Goal: Task Accomplishment & Management: Complete application form

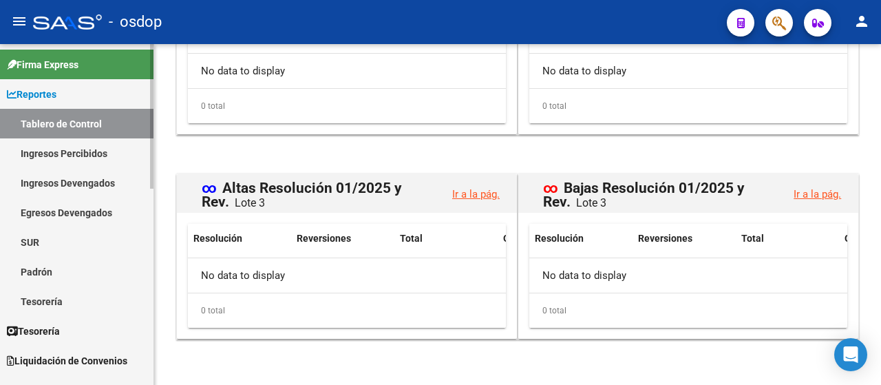
scroll to position [3, 0]
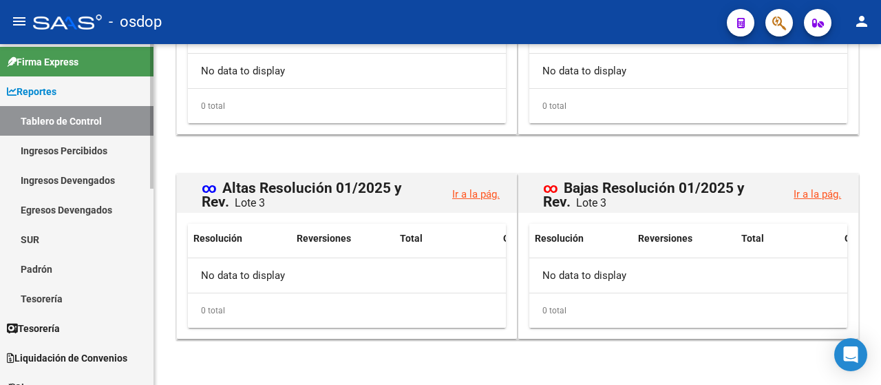
click at [151, 151] on div at bounding box center [151, 117] width 3 height 144
click at [91, 151] on link "Ingresos Percibidos" at bounding box center [76, 151] width 153 height 30
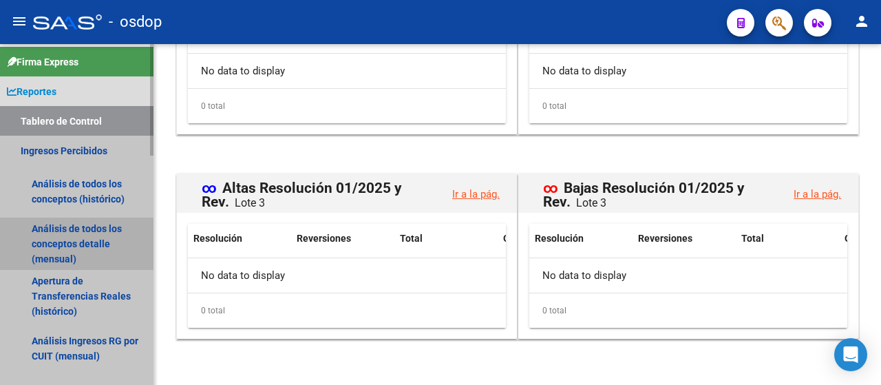
click at [77, 237] on link "Análisis de todos los conceptos detalle (mensual)" at bounding box center [76, 243] width 153 height 52
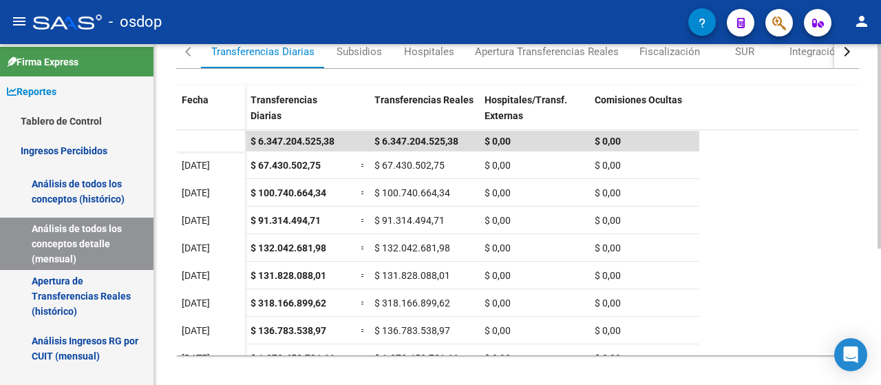
scroll to position [227, 0]
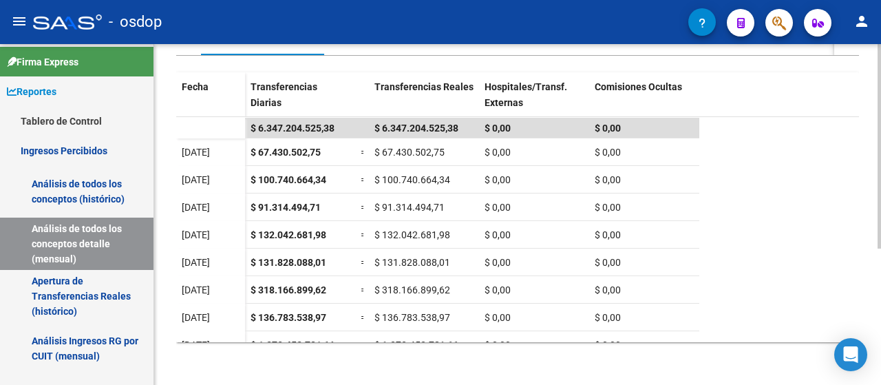
click at [880, 213] on div at bounding box center [878, 282] width 3 height 204
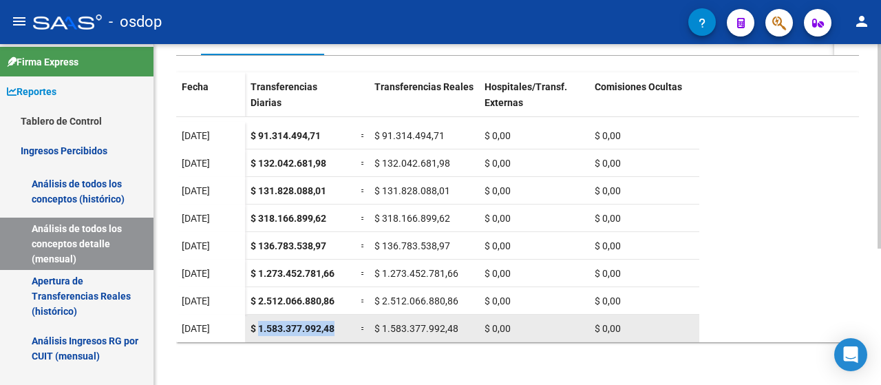
drag, startPoint x: 259, startPoint y: 325, endPoint x: 336, endPoint y: 325, distance: 77.7
click at [336, 325] on div "$ 1.583.377.992,48" at bounding box center [299, 329] width 99 height 16
copy span "1.583.377.992,48"
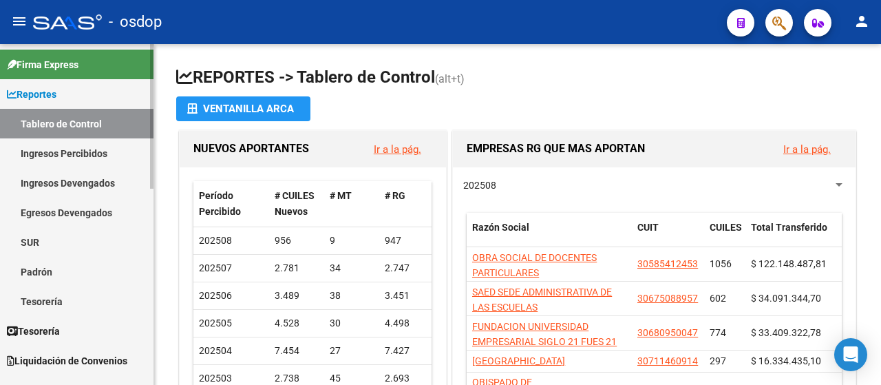
click at [58, 153] on link "Ingresos Percibidos" at bounding box center [76, 153] width 153 height 30
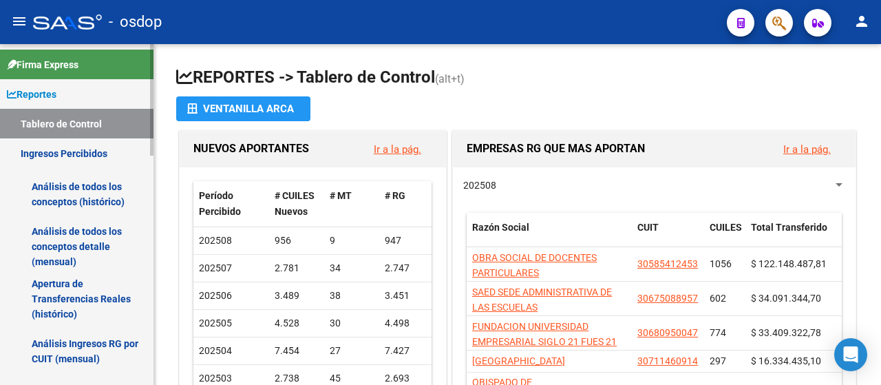
click at [65, 256] on link "Análisis de todos los conceptos detalle (mensual)" at bounding box center [76, 246] width 153 height 52
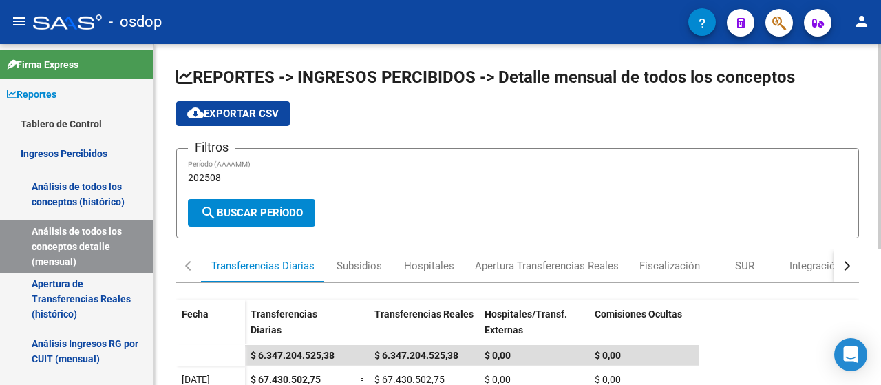
scroll to position [227, 0]
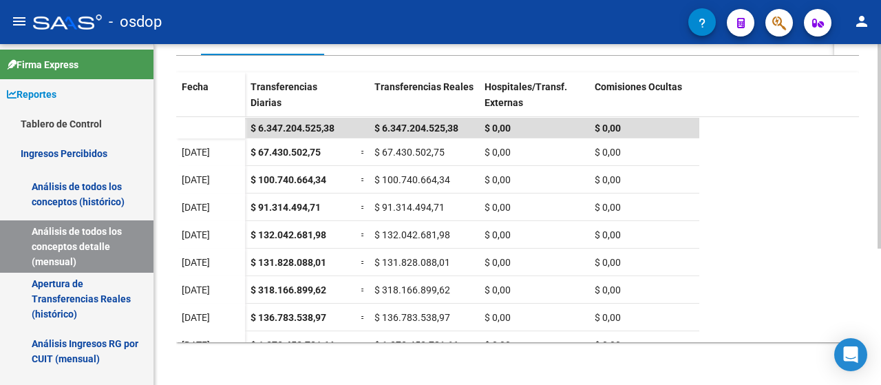
click at [870, 298] on div "REPORTES -> INGRESOS PERCIBIDOS -> Detalle mensual de todos los conceptos cloud…" at bounding box center [519, 101] width 730 height 569
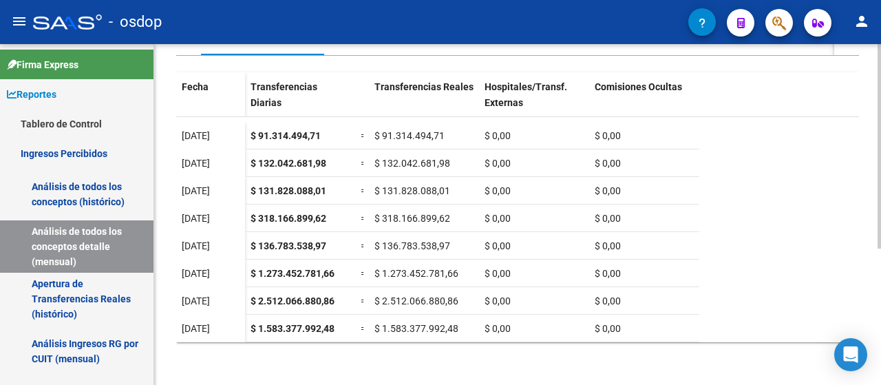
scroll to position [0, 0]
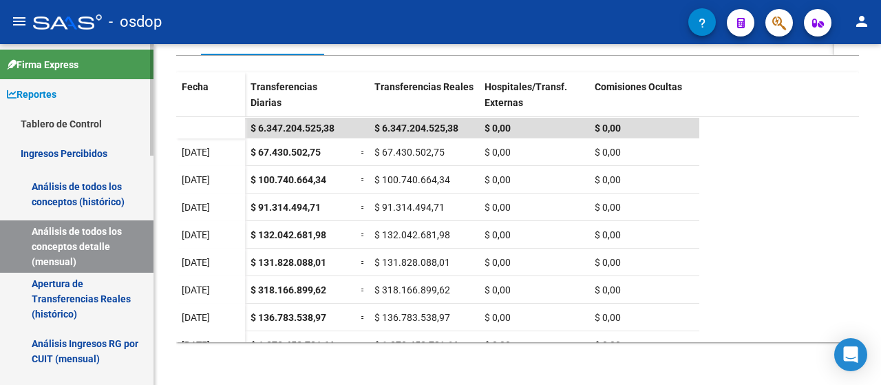
click at [41, 88] on span "Reportes" at bounding box center [32, 94] width 50 height 15
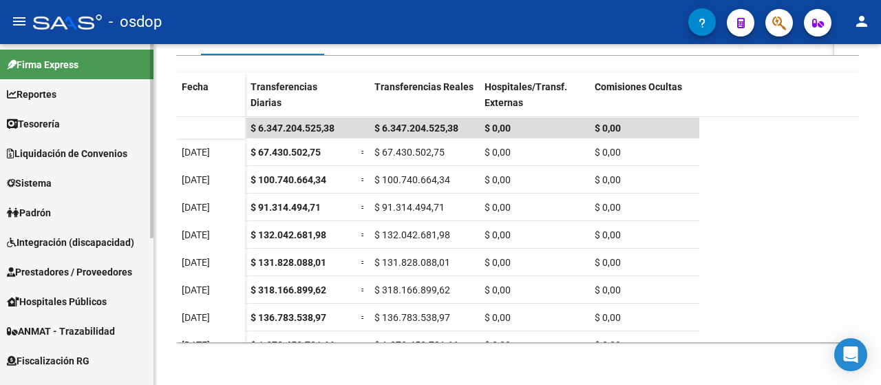
click at [39, 105] on link "Reportes" at bounding box center [76, 94] width 153 height 30
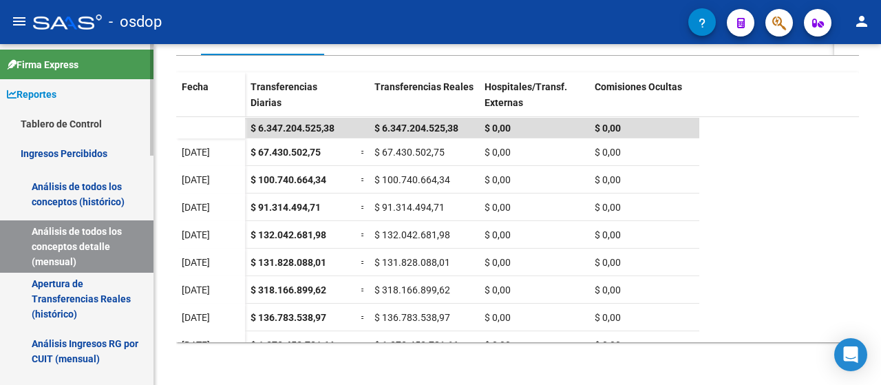
click at [41, 129] on link "Tablero de Control" at bounding box center [76, 124] width 153 height 30
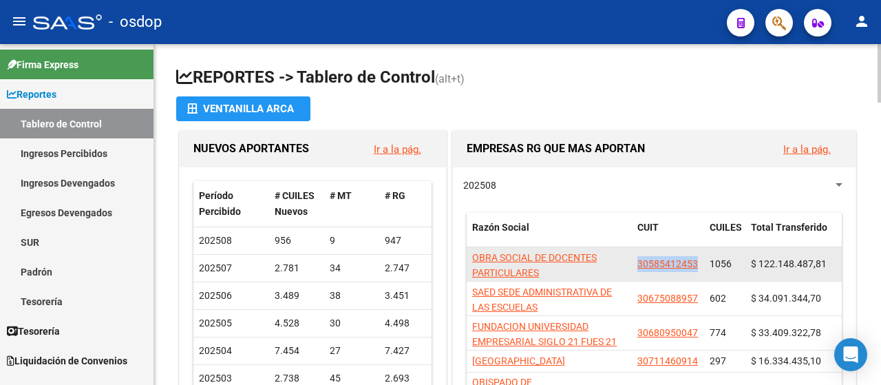
drag, startPoint x: 638, startPoint y: 266, endPoint x: 698, endPoint y: 257, distance: 61.2
click at [698, 257] on datatable-body-cell "30585412453" at bounding box center [668, 264] width 72 height 34
copy span "30585412453"
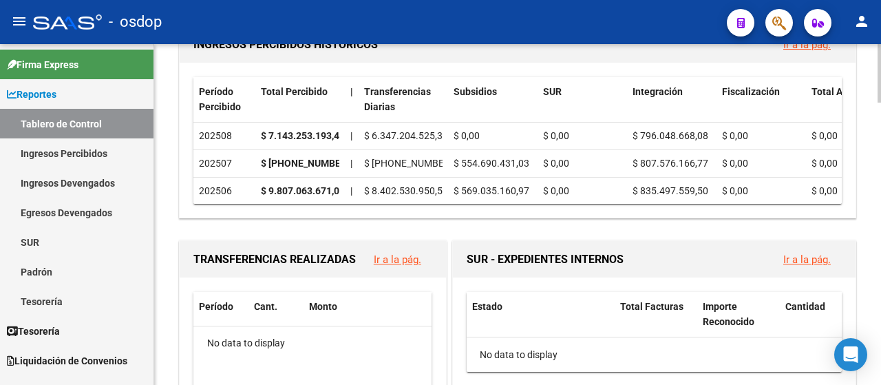
scroll to position [521, 0]
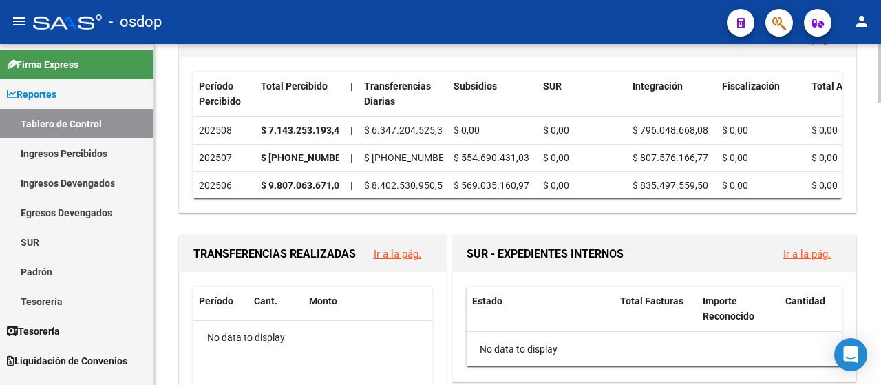
click at [878, 159] on div at bounding box center [878, 162] width 3 height 58
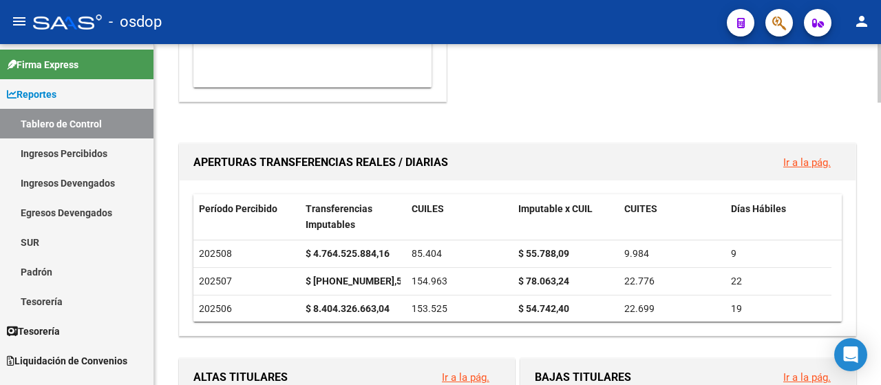
scroll to position [993, 0]
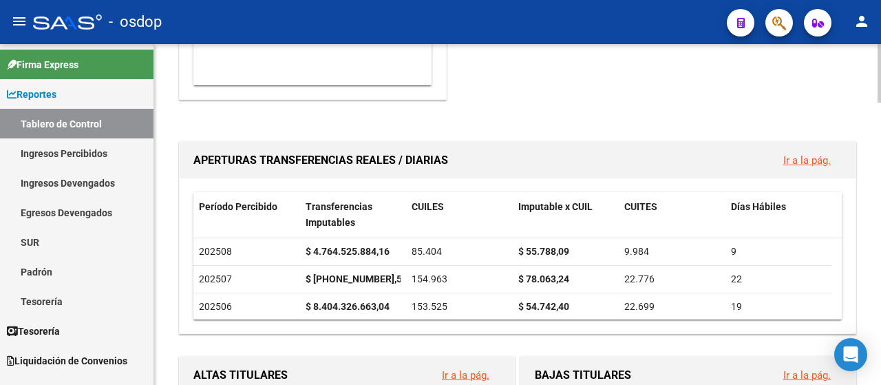
click at [866, 262] on div "REPORTES -> Tablero de Control (alt+t) Ventanilla ARCA NUEVOS APORTANTES Ir a l…" at bounding box center [519, 40] width 730 height 1978
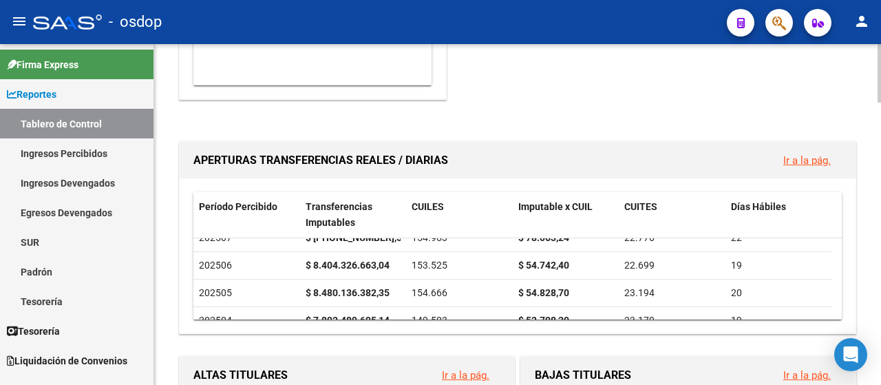
scroll to position [45, 0]
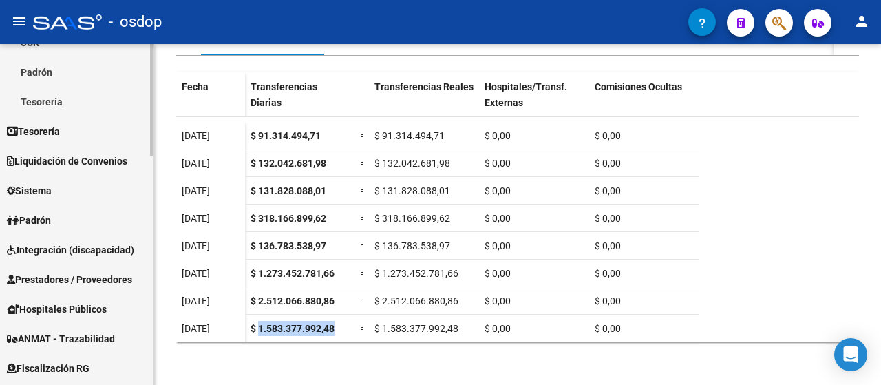
scroll to position [443, 0]
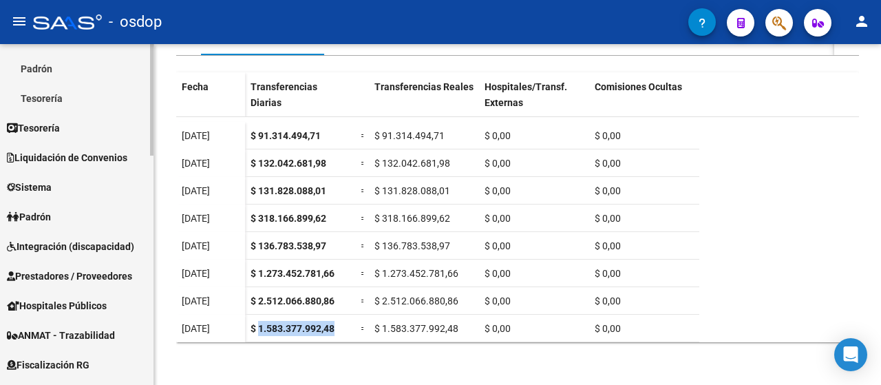
click at [129, 247] on div "Firma Express Reportes Tablero de Control Ingresos Percibidos Análisis de todos…" at bounding box center [78, 123] width 157 height 1043
click at [50, 178] on span "Sistema" at bounding box center [29, 185] width 45 height 15
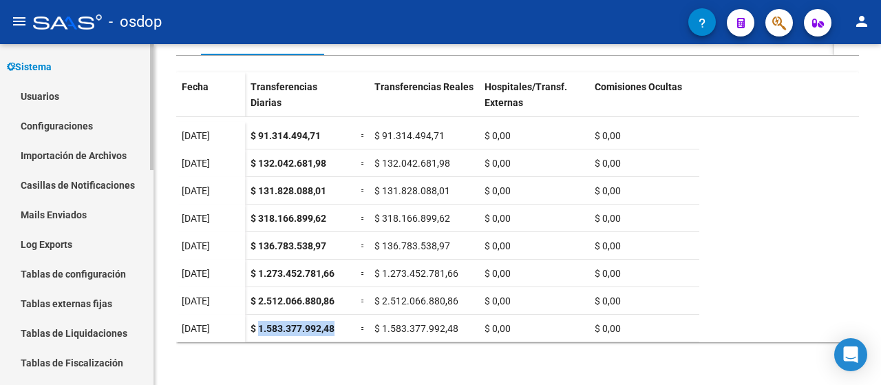
scroll to position [83, 0]
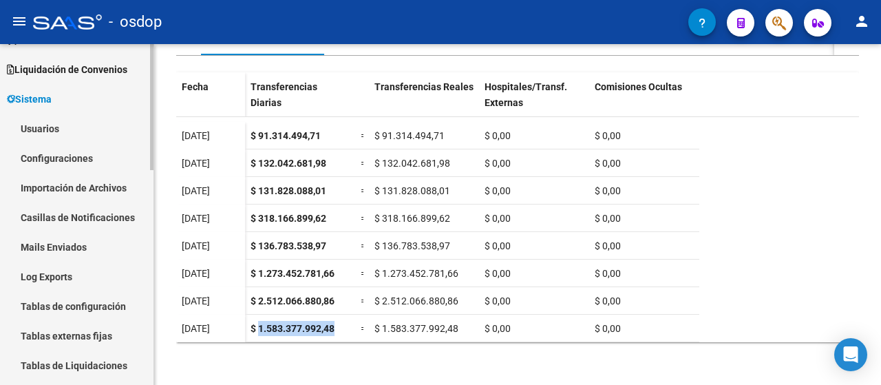
click at [158, 122] on mat-sidenav-container "Firma Express Reportes Tablero de Control Ingresos Percibidos Análisis de todos…" at bounding box center [440, 214] width 881 height 341
click at [61, 120] on link "Usuarios" at bounding box center [76, 130] width 153 height 30
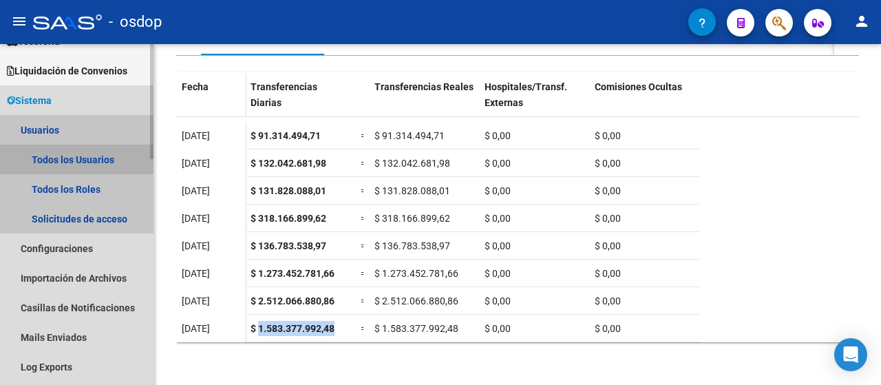
click at [63, 153] on link "Todos los Usuarios" at bounding box center [76, 159] width 153 height 30
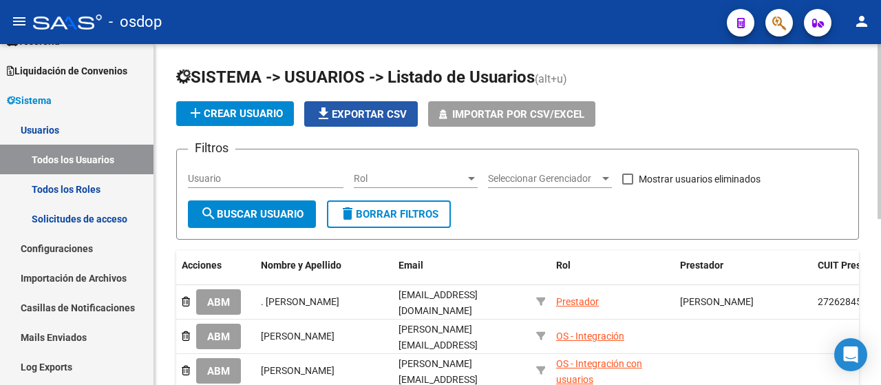
click at [390, 114] on span "file_download Exportar CSV" at bounding box center [361, 114] width 92 height 12
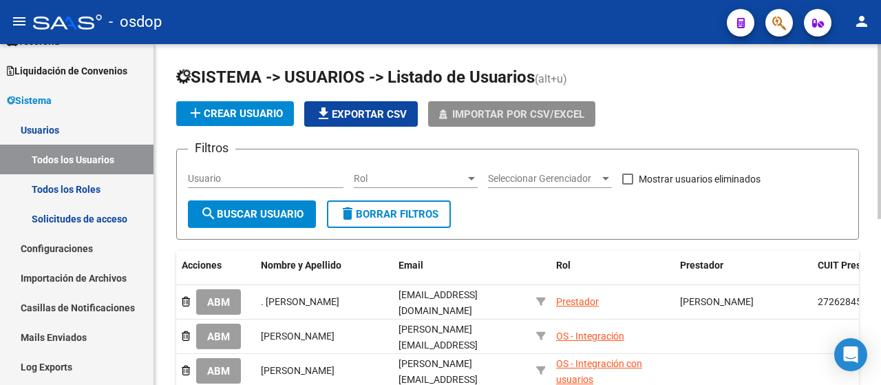
click at [497, 114] on span "Importar por CSV/Excel" at bounding box center [518, 114] width 132 height 12
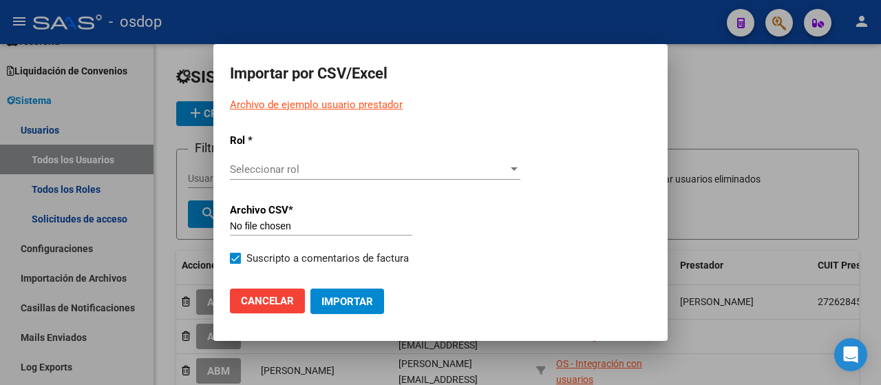
click at [272, 173] on span "Seleccionar rol" at bounding box center [369, 169] width 278 height 12
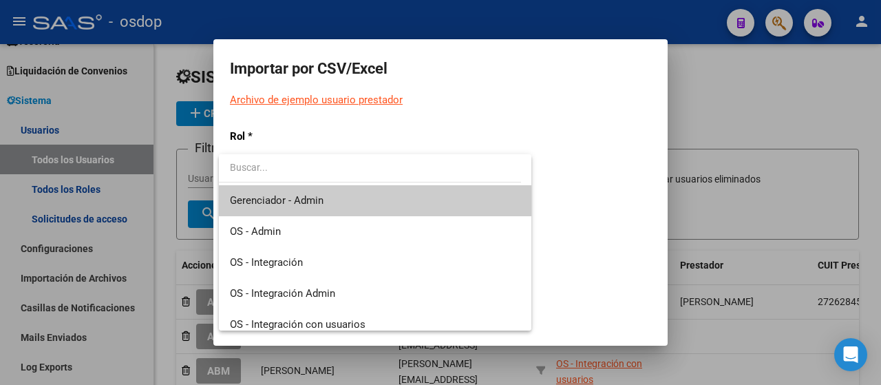
click at [345, 132] on div at bounding box center [440, 192] width 881 height 385
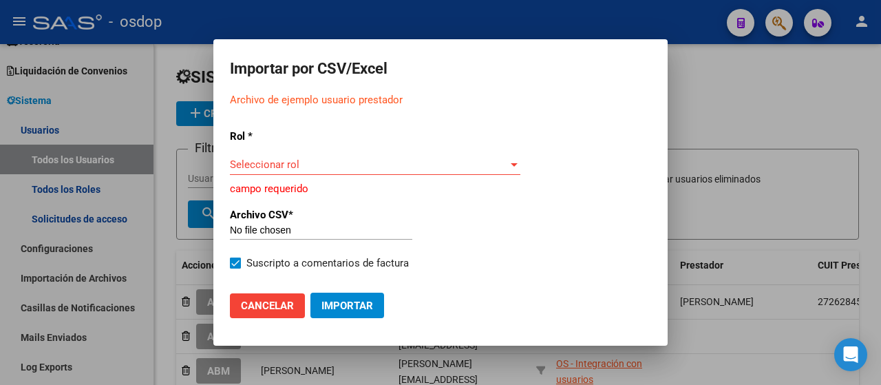
click at [341, 104] on link "Archivo de ejemplo usuario prestador" at bounding box center [316, 100] width 173 height 12
click at [292, 162] on span "Seleccionar rol" at bounding box center [369, 164] width 278 height 12
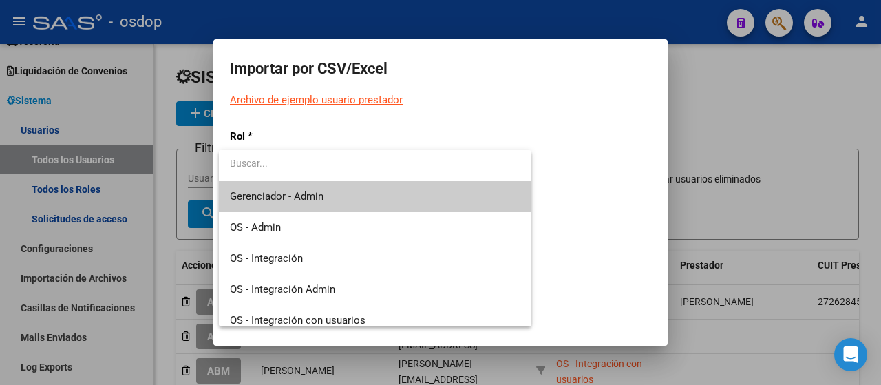
scroll to position [133, 0]
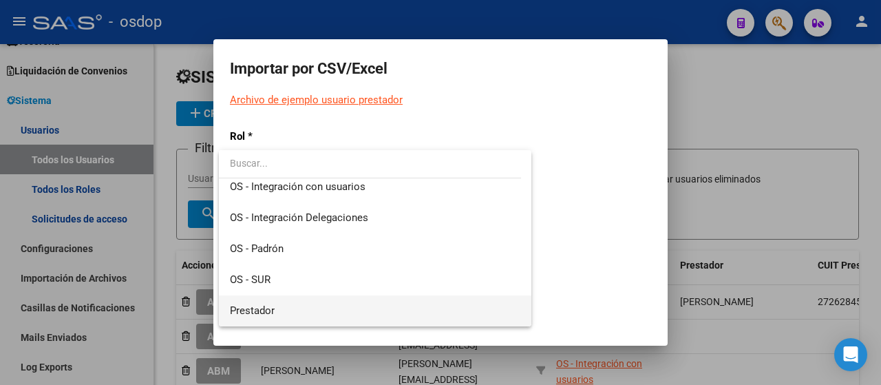
click at [299, 304] on span "Prestador" at bounding box center [375, 310] width 290 height 31
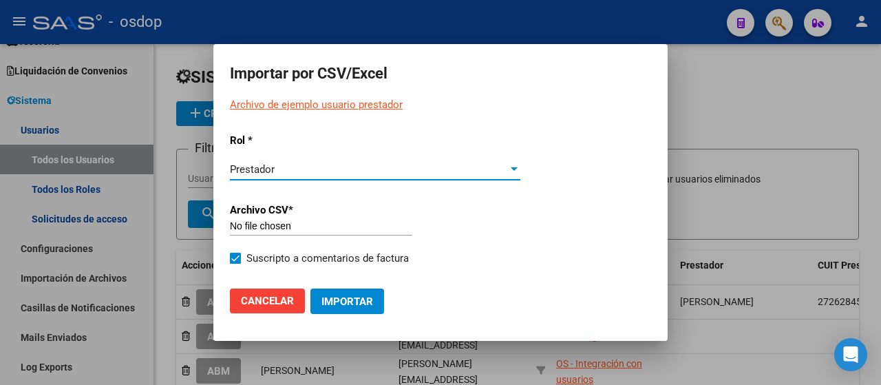
scroll to position [131, 0]
click at [304, 229] on input "file" at bounding box center [321, 226] width 182 height 12
type input "C:\fakepath\20250814 Base prestadores Varios.csv"
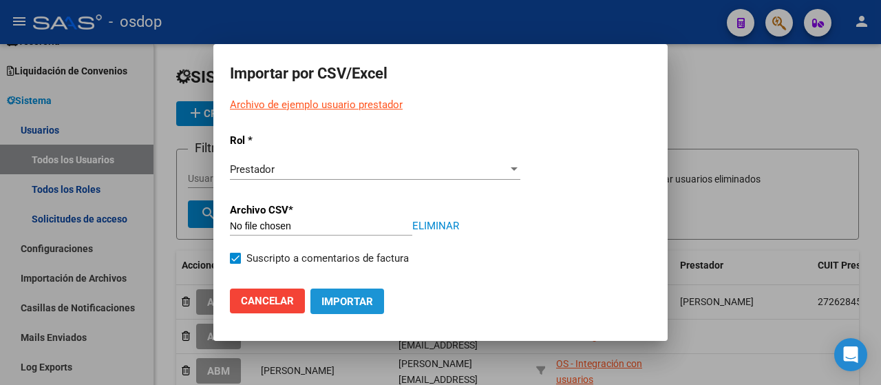
click at [345, 298] on span "Importar" at bounding box center [347, 301] width 52 height 12
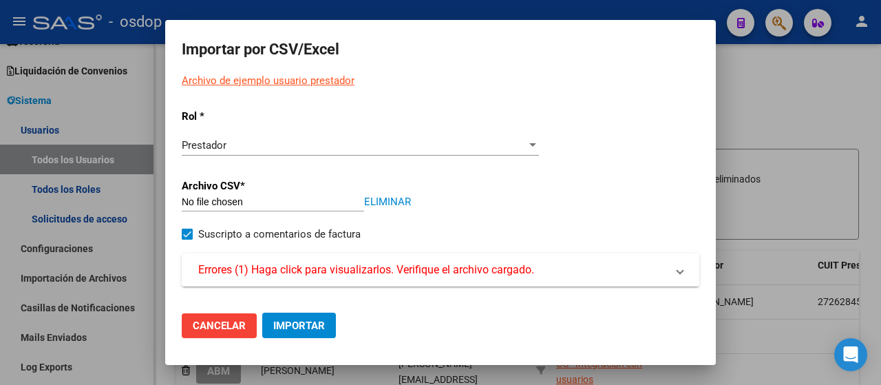
click at [367, 273] on span "Errores (1) Haga click para visualizarlos. Verifique el archivo cargado." at bounding box center [366, 269] width 336 height 17
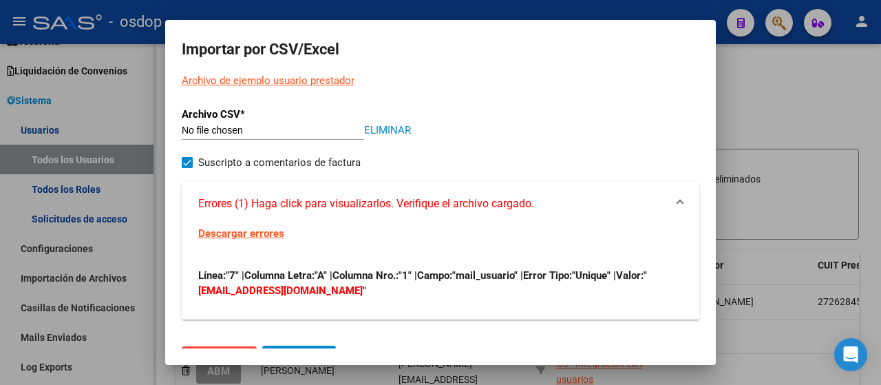
scroll to position [78, 0]
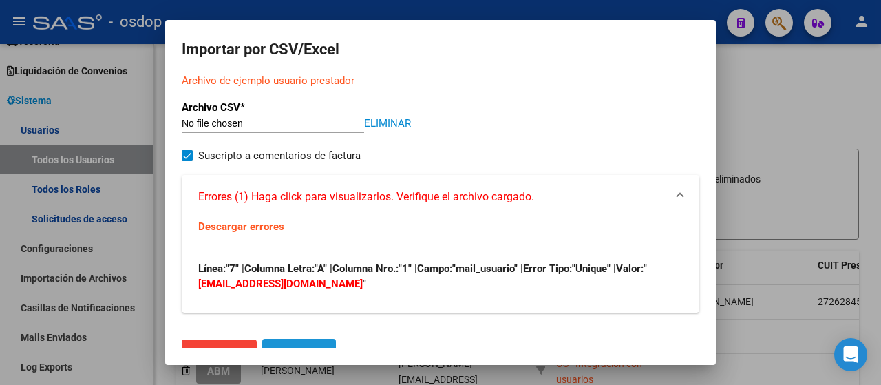
click at [290, 343] on button "Importar" at bounding box center [299, 351] width 74 height 25
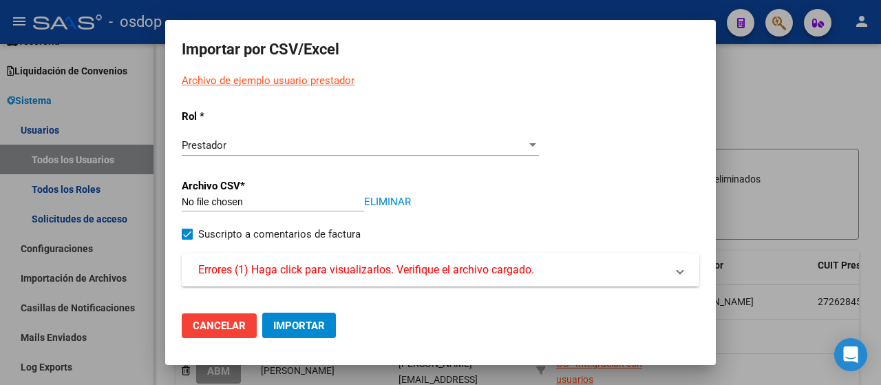
click at [457, 277] on span "Errores (1) Haga click para visualizarlos. Verifique el archivo cargado." at bounding box center [366, 269] width 336 height 17
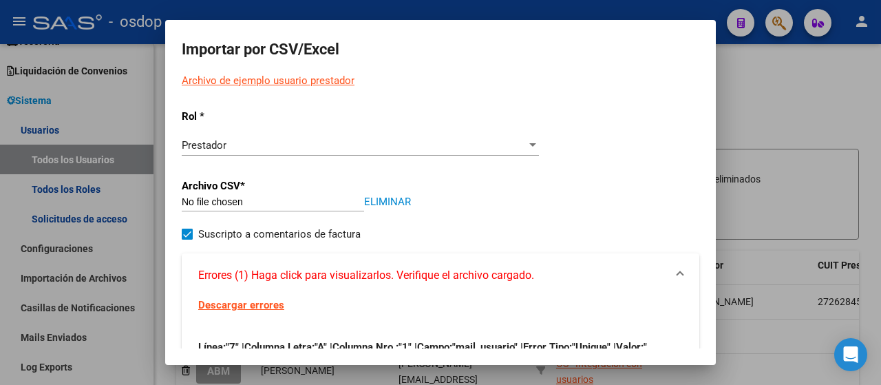
click at [248, 305] on link "Descargar errores" at bounding box center [241, 305] width 86 height 12
click at [814, 118] on div at bounding box center [440, 192] width 881 height 385
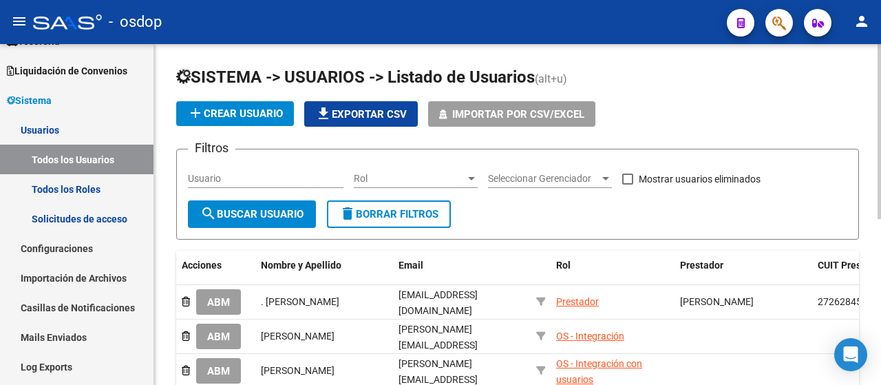
click at [208, 170] on div "Usuario" at bounding box center [265, 174] width 155 height 28
paste input "evibonini@hotmail.com"
click at [246, 215] on span "search Buscar Usuario" at bounding box center [251, 214] width 103 height 12
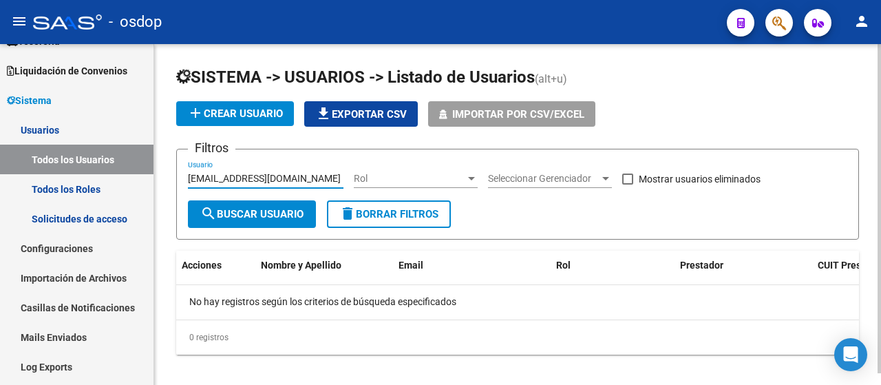
drag, startPoint x: 297, startPoint y: 182, endPoint x: 194, endPoint y: 167, distance: 104.3
click at [194, 167] on div "evibonini@hotmail.com Usuario" at bounding box center [265, 174] width 155 height 28
type input "e"
type input "bonini"
click at [499, 122] on button "Importar por CSV/Excel" at bounding box center [511, 113] width 167 height 25
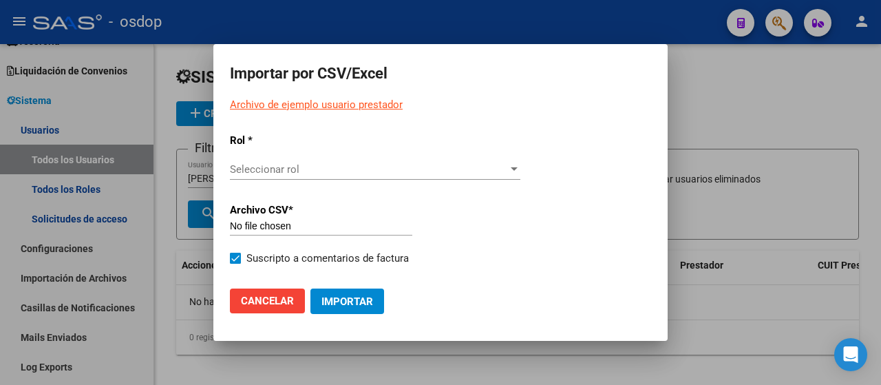
click at [257, 170] on span "Seleccionar rol" at bounding box center [369, 169] width 278 height 12
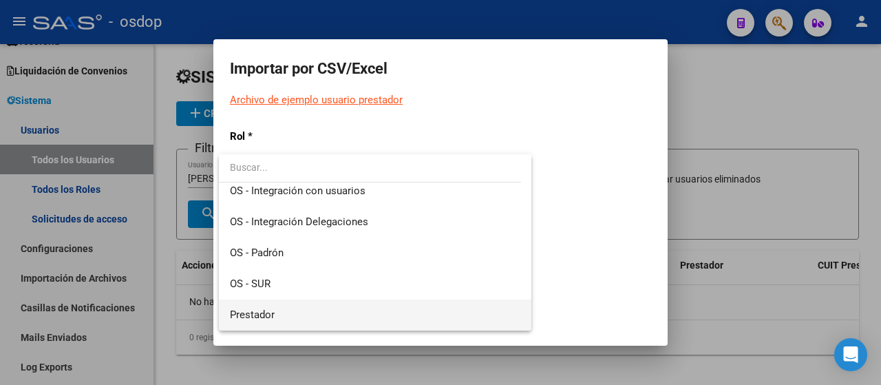
click at [286, 320] on span "Prestador" at bounding box center [375, 314] width 290 height 31
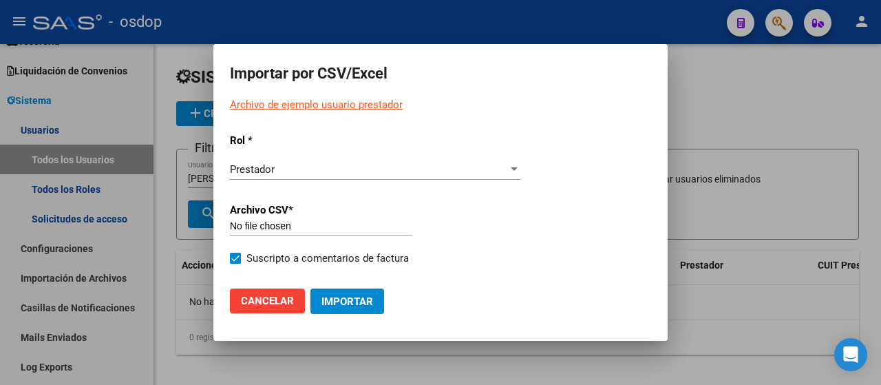
click at [320, 230] on input "file" at bounding box center [321, 226] width 182 height 12
type input "C:\fakepath\20250814 Base prestadores Varios.csv"
click at [331, 295] on span "Importar" at bounding box center [347, 301] width 52 height 12
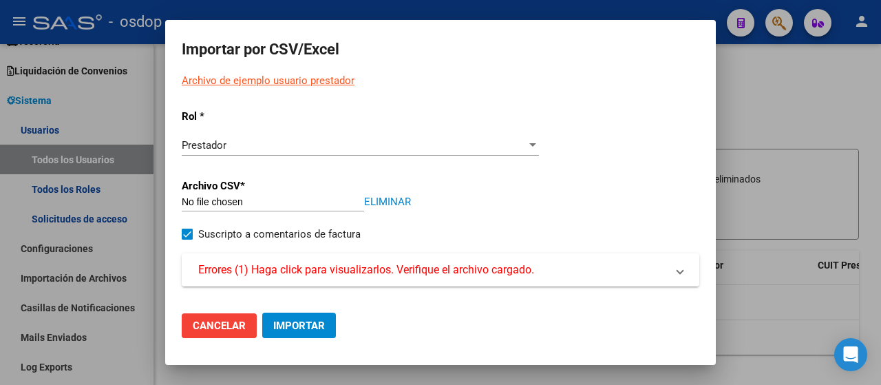
click at [356, 266] on span "Errores (1) Haga click para visualizarlos. Verifique el archivo cargado." at bounding box center [366, 269] width 336 height 17
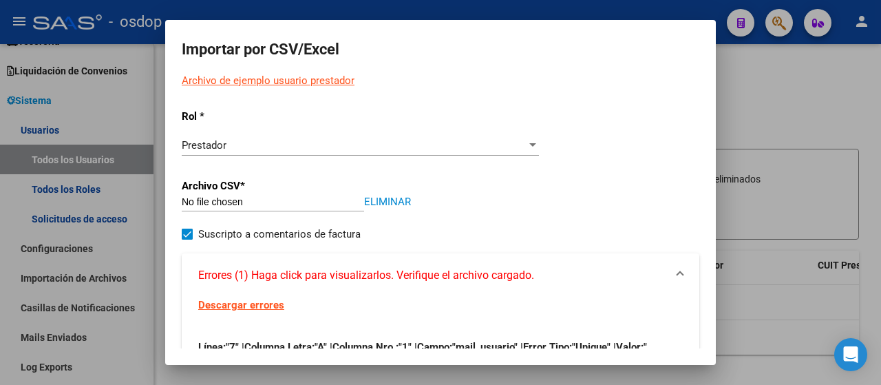
scroll to position [105, 0]
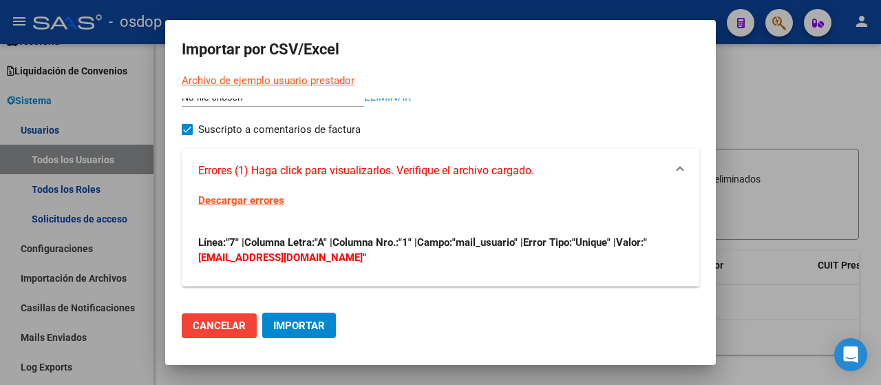
click at [245, 199] on link "Descargar errores" at bounding box center [241, 200] width 86 height 12
click at [794, 122] on div at bounding box center [440, 192] width 881 height 385
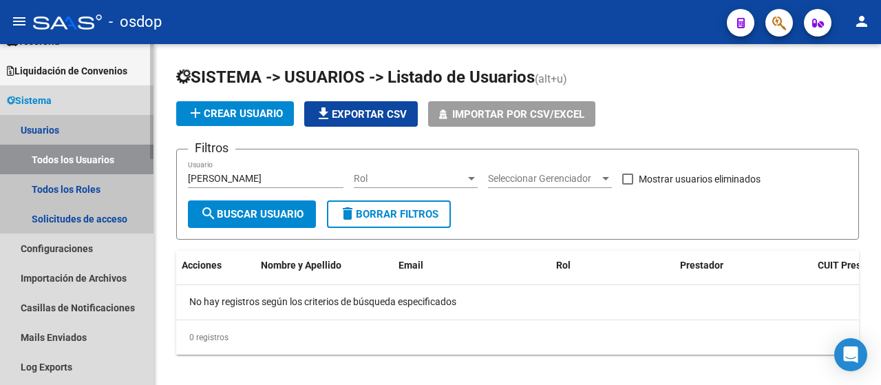
click at [74, 160] on link "Todos los Usuarios" at bounding box center [76, 159] width 153 height 30
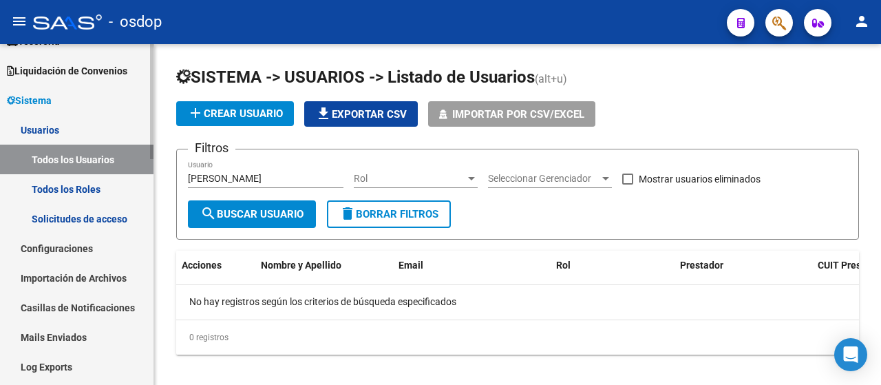
click at [58, 196] on link "Todos los Roles" at bounding box center [76, 189] width 153 height 30
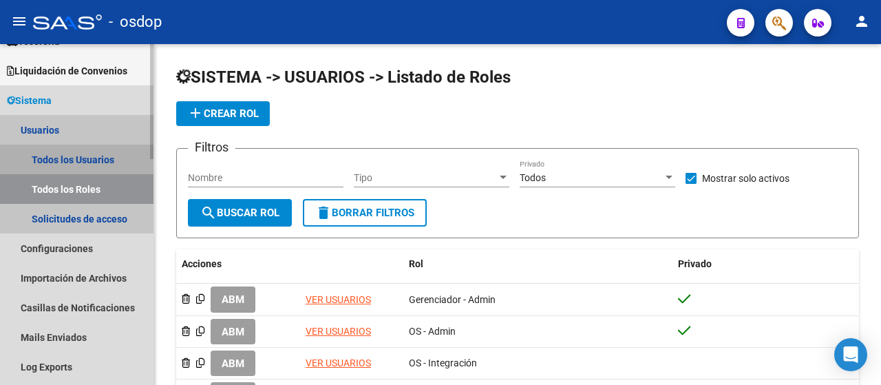
click at [61, 161] on link "Todos los Usuarios" at bounding box center [76, 159] width 153 height 30
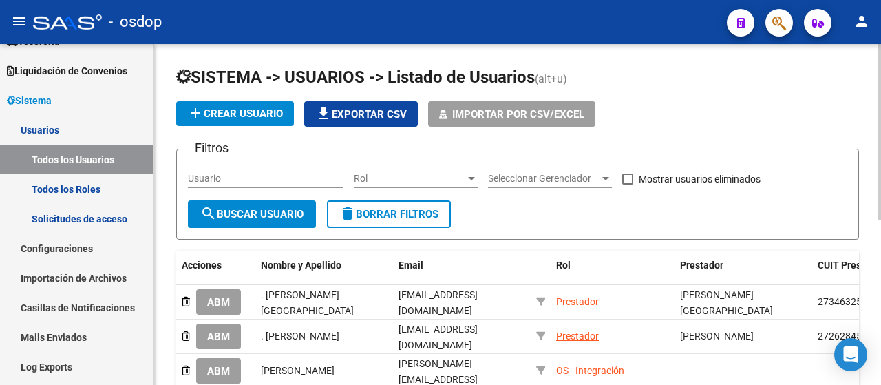
click at [233, 180] on input "Usuario" at bounding box center [265, 179] width 155 height 12
drag, startPoint x: 218, startPoint y: 178, endPoint x: 165, endPoint y: 183, distance: 53.3
click at [165, 183] on div "SISTEMA -> USUARIOS -> Listado de Usuarios (alt+u) add Crear Usuario file_downl…" at bounding box center [517, 378] width 727 height 668
paste input "bonini@hotmail.com"
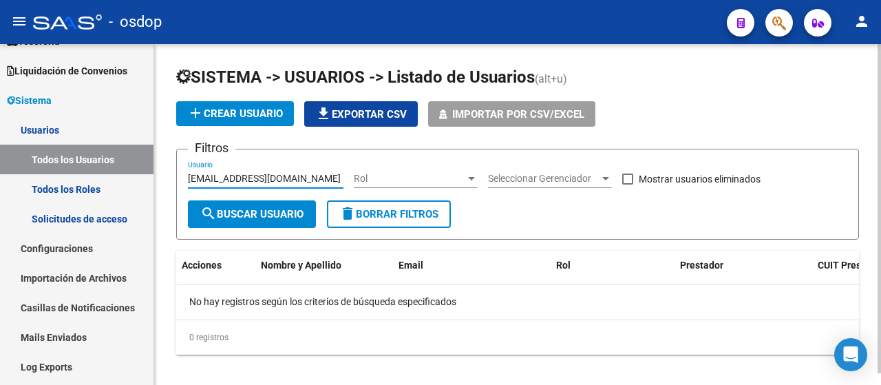
click at [224, 208] on span "search Buscar Usuario" at bounding box center [251, 214] width 103 height 12
drag, startPoint x: 268, startPoint y: 177, endPoint x: 153, endPoint y: 182, distance: 115.0
click at [153, 182] on mat-sidenav-container "Firma Express Reportes Tablero de Control Ingresos Percibidos Análisis de todos…" at bounding box center [440, 214] width 881 height 341
paste input "4espacioterapeutico@g"
click at [267, 215] on span "search Buscar Usuario" at bounding box center [251, 214] width 103 height 12
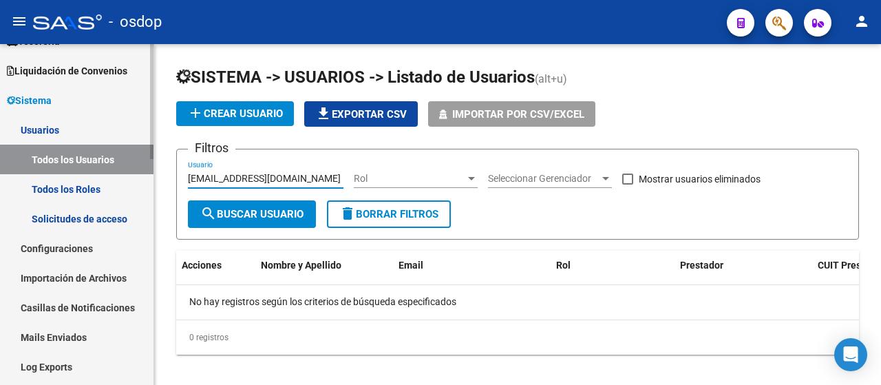
drag, startPoint x: 333, startPoint y: 176, endPoint x: 133, endPoint y: 178, distance: 199.5
click at [133, 178] on mat-sidenav-container "Firma Express Reportes Tablero de Control Ingresos Percibidos Análisis de todos…" at bounding box center [440, 214] width 881 height 341
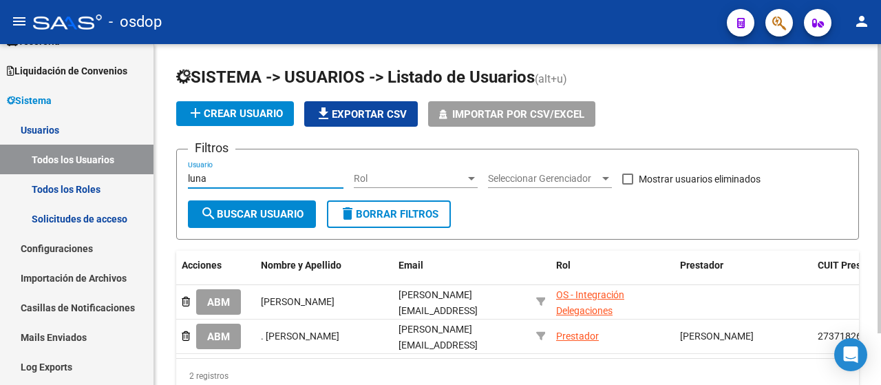
type input "luna"
click at [489, 114] on span "Importar por CSV/Excel" at bounding box center [518, 114] width 132 height 12
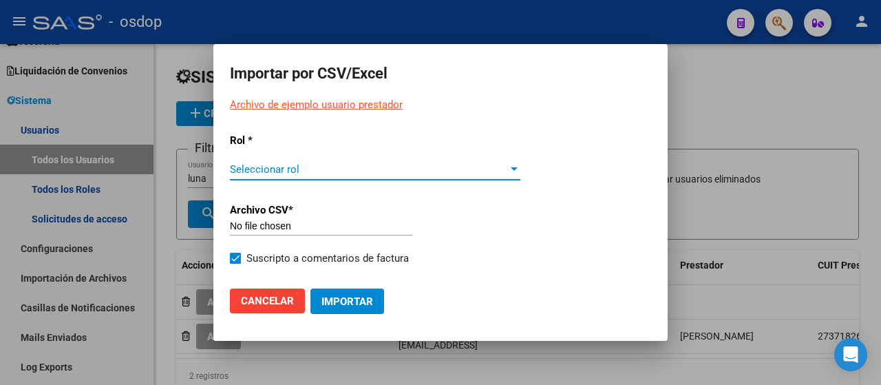
click at [281, 169] on span "Seleccionar rol" at bounding box center [369, 169] width 278 height 12
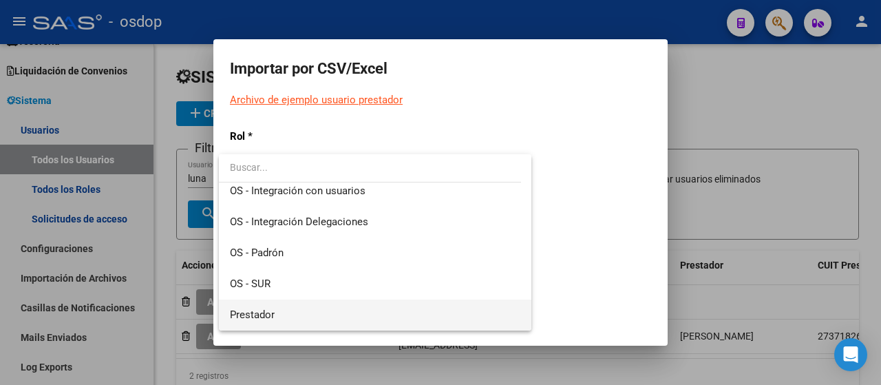
click at [293, 312] on span "Prestador" at bounding box center [375, 314] width 290 height 31
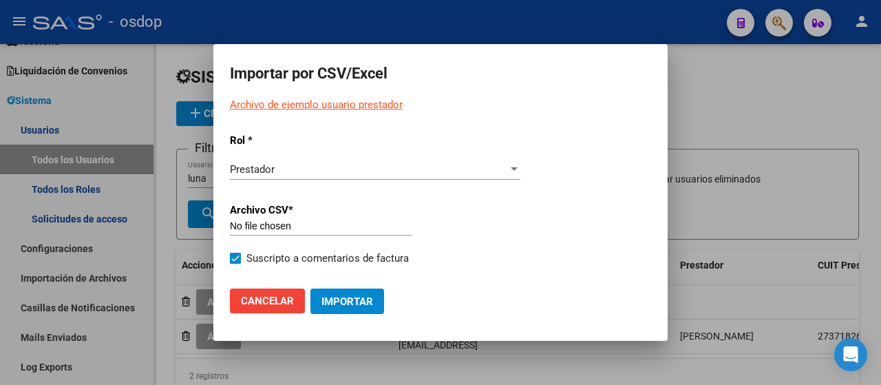
click at [273, 226] on input "file" at bounding box center [321, 226] width 182 height 12
type input "C:\fakepath\20250814 Base prestadores Varios2.csv"
click at [355, 302] on span "Importar" at bounding box center [347, 301] width 52 height 12
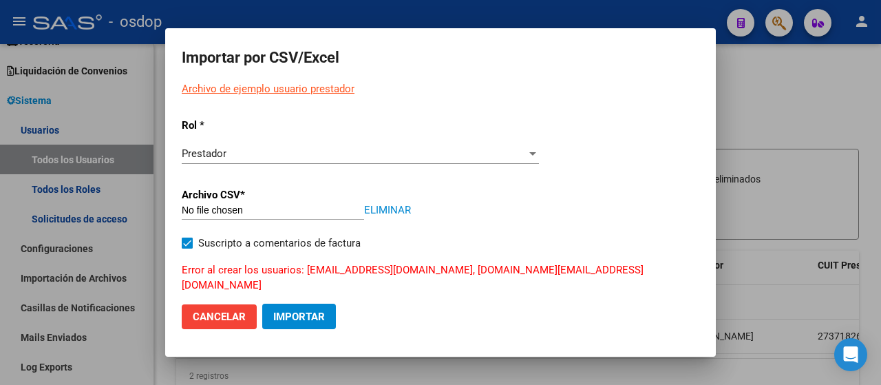
drag, startPoint x: 336, startPoint y: 277, endPoint x: 647, endPoint y: 305, distance: 312.9
click at [655, 305] on mat-dialog-content "Rol * Prestador Seleccionar rol Archivo CSV* Eliminar Suscripto a comentarios d…" at bounding box center [440, 223] width 550 height 233
click at [257, 304] on button "Cancelar" at bounding box center [219, 316] width 75 height 25
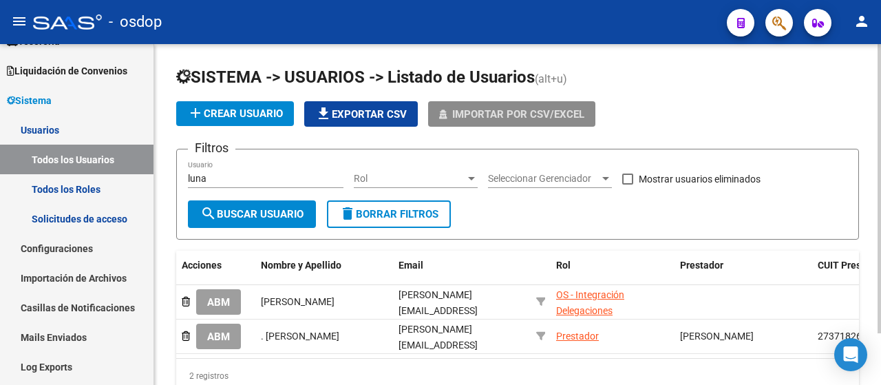
click at [234, 208] on span "search Buscar Usuario" at bounding box center [251, 214] width 103 height 12
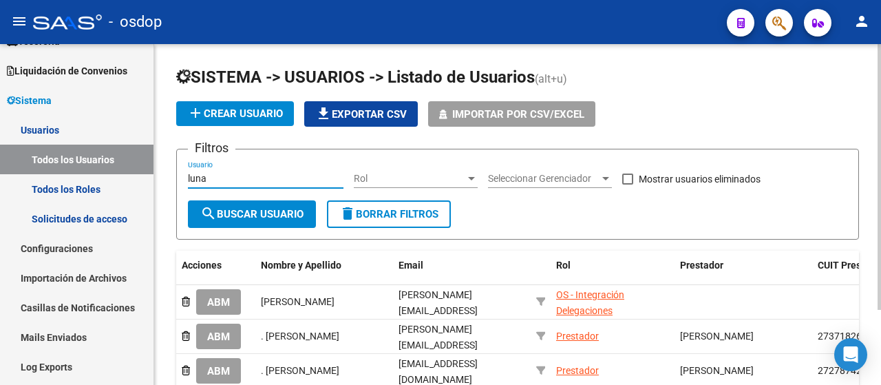
drag, startPoint x: 228, startPoint y: 172, endPoint x: 165, endPoint y: 173, distance: 63.3
click at [165, 173] on div "SISTEMA -> USUARIOS -> Listado de Usuarios (alt+u) add Crear Usuario file_downl…" at bounding box center [517, 257] width 727 height 427
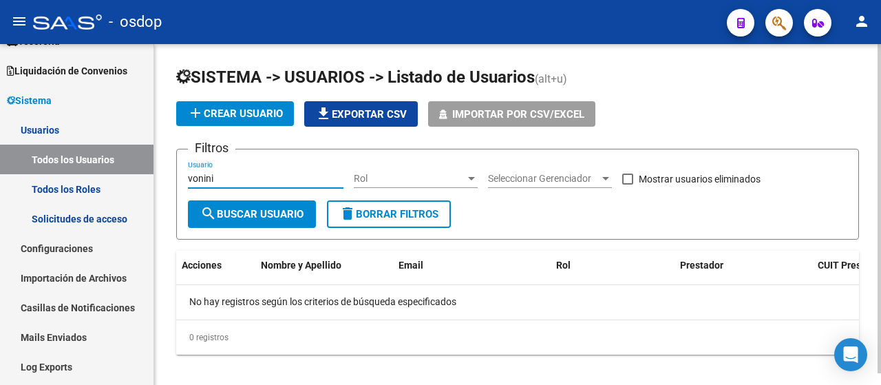
click at [189, 178] on input "vonini" at bounding box center [265, 179] width 155 height 12
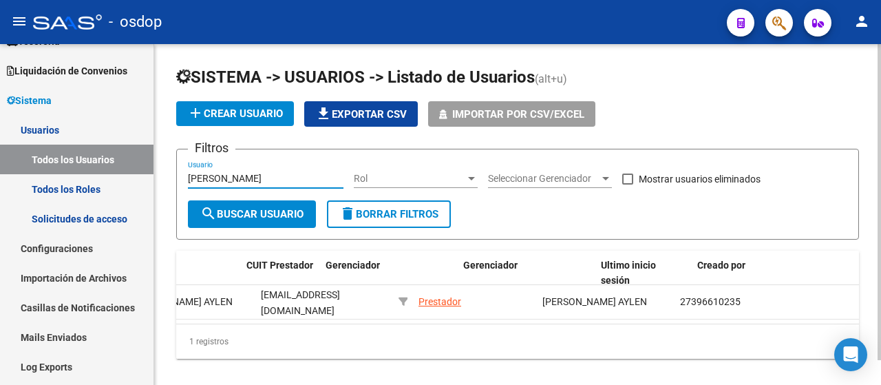
scroll to position [0, 0]
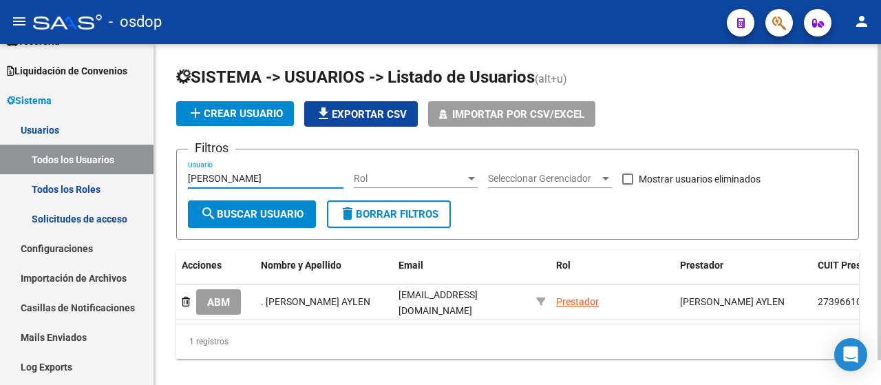
type input "bonini"
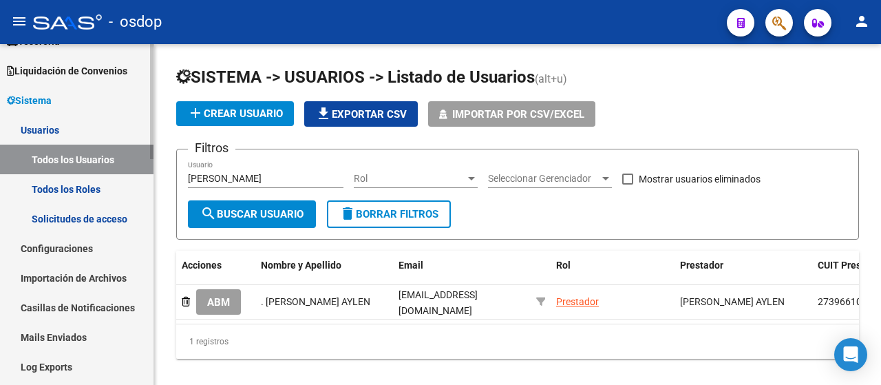
drag, startPoint x: 249, startPoint y: 168, endPoint x: 132, endPoint y: 169, distance: 117.0
click at [132, 169] on mat-sidenav-container "Firma Express Reportes Tablero de Control Ingresos Percibidos Análisis de todos…" at bounding box center [440, 214] width 881 height 341
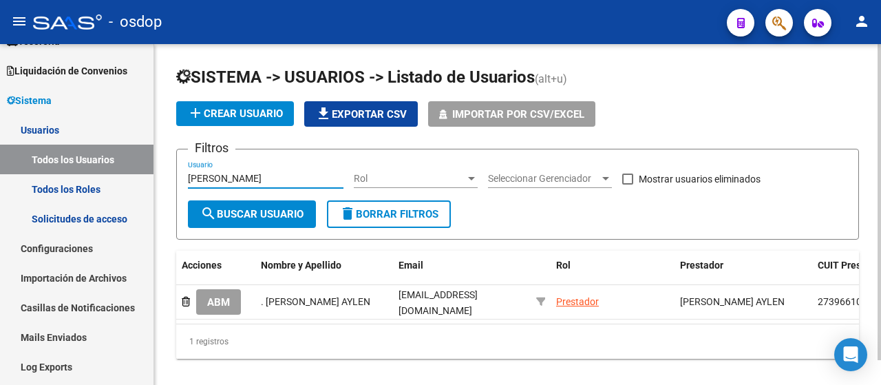
drag, startPoint x: 244, startPoint y: 180, endPoint x: 219, endPoint y: 191, distance: 27.4
click at [166, 188] on div "SISTEMA -> USUARIOS -> Listado de Usuarios (alt+u) add Crear Usuario file_downl…" at bounding box center [517, 223] width 727 height 358
click at [368, 218] on span "delete Borrar Filtros" at bounding box center [388, 214] width 99 height 12
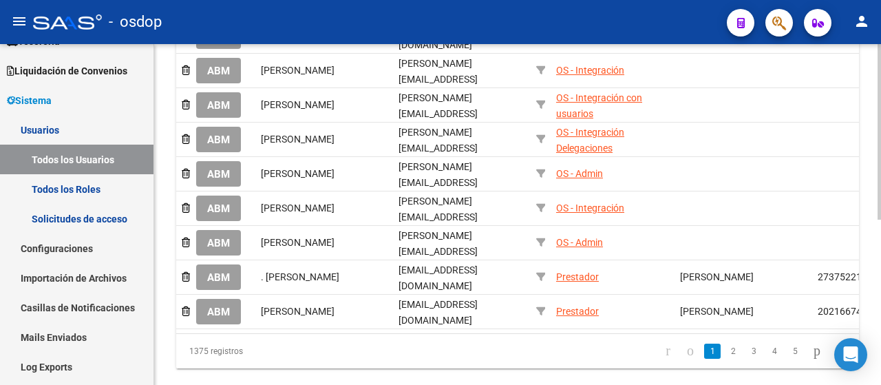
scroll to position [306, 0]
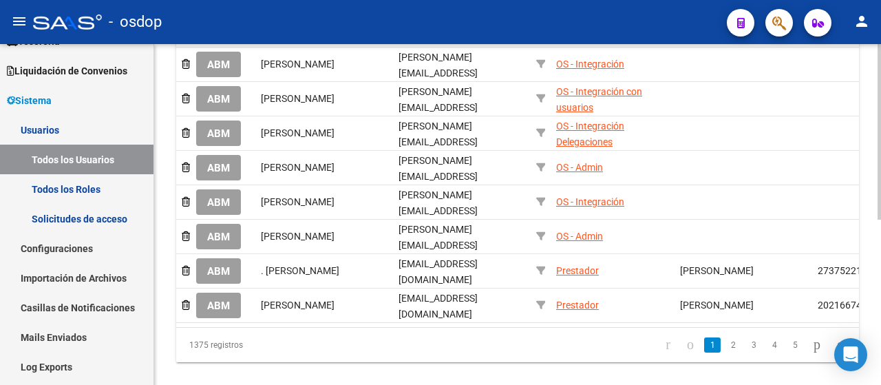
click at [879, 325] on div at bounding box center [878, 285] width 3 height 175
